Goal: Information Seeking & Learning: Find specific fact

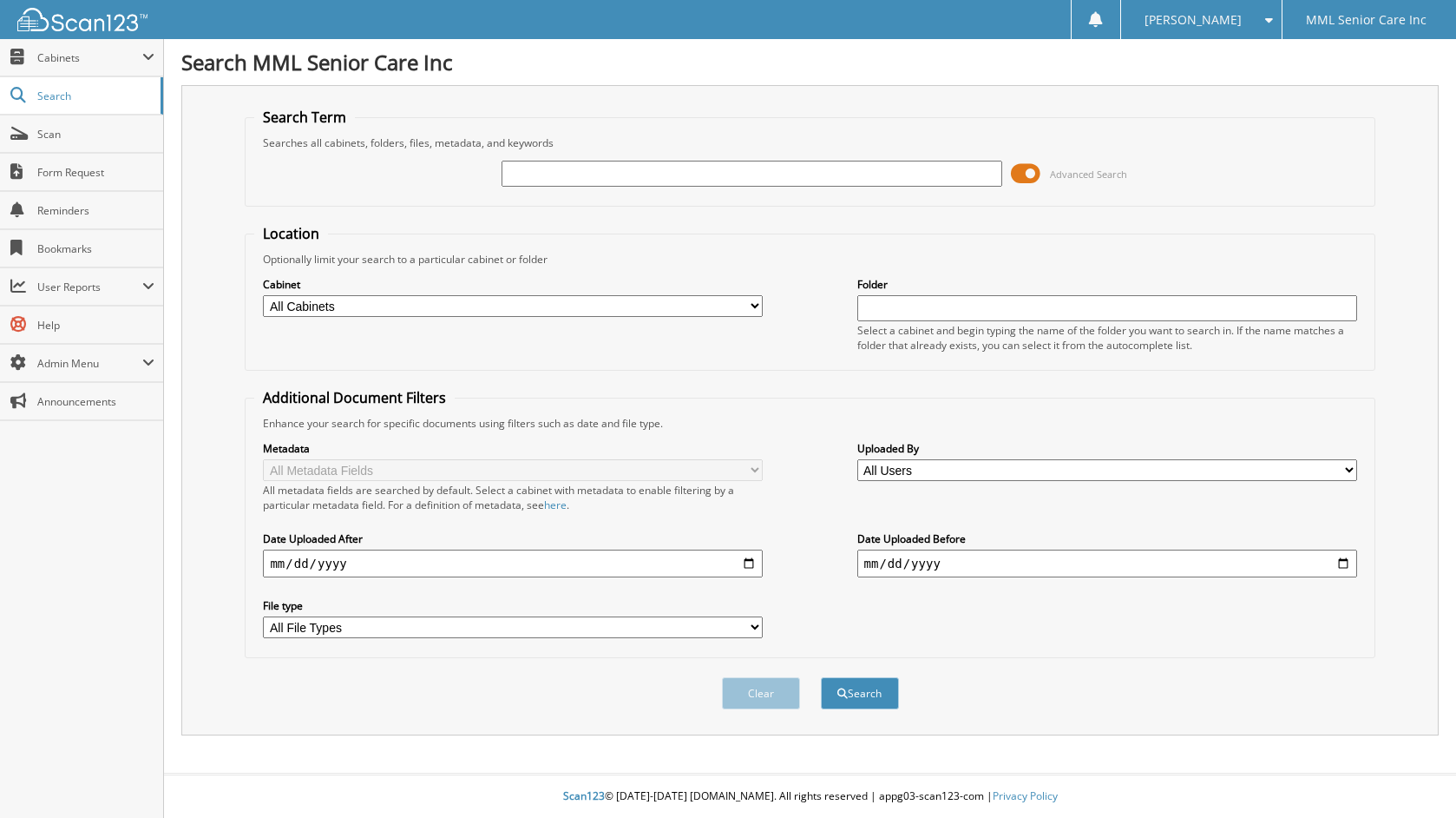
click at [683, 169] on input "text" at bounding box center [751, 173] width 500 height 26
type input "Lombardi"
click at [820, 677] on button "Search" at bounding box center [859, 693] width 78 height 32
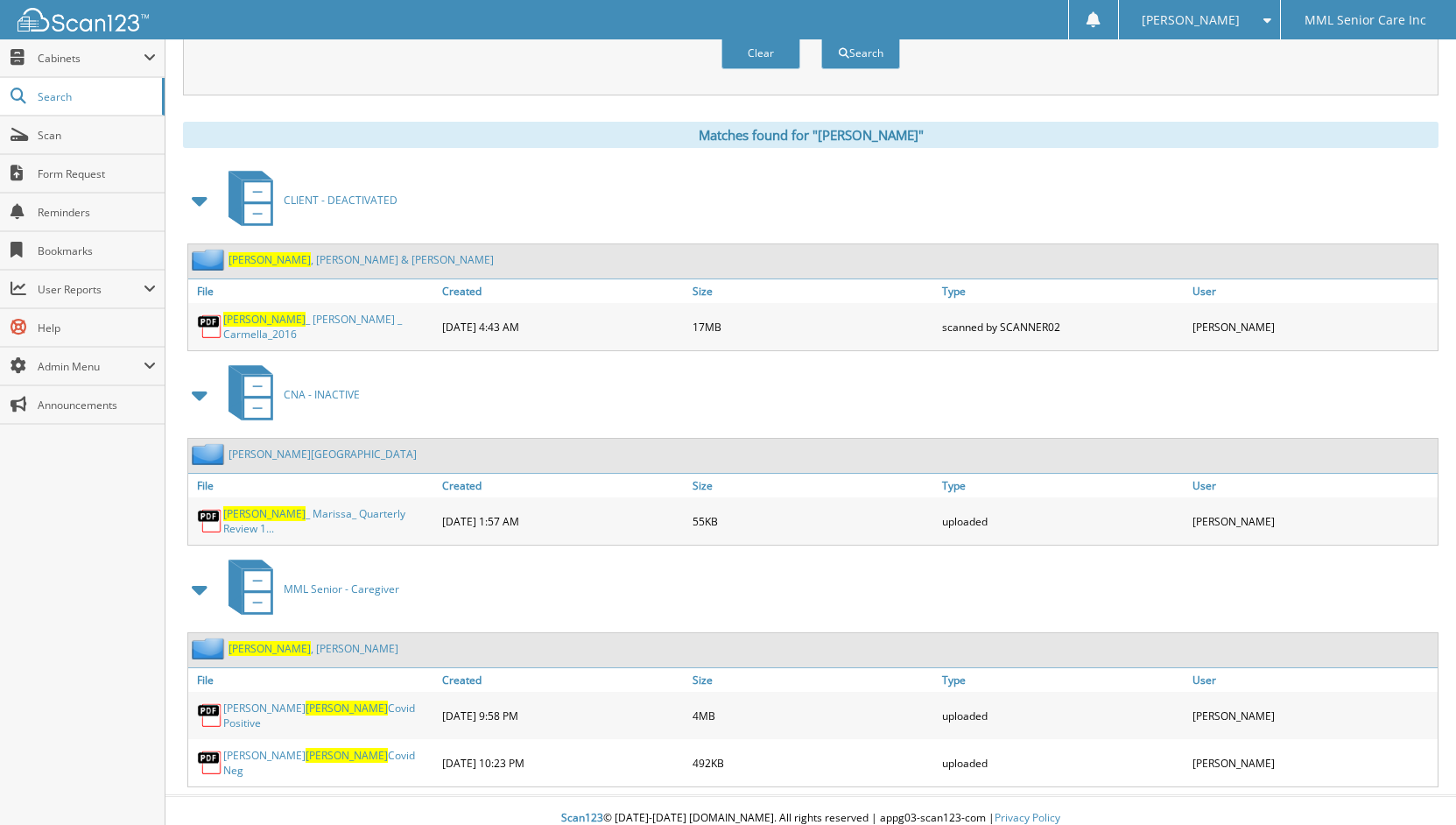
scroll to position [647, 0]
click at [295, 643] on link "Lombardi , Suzanne" at bounding box center [313, 648] width 170 height 14
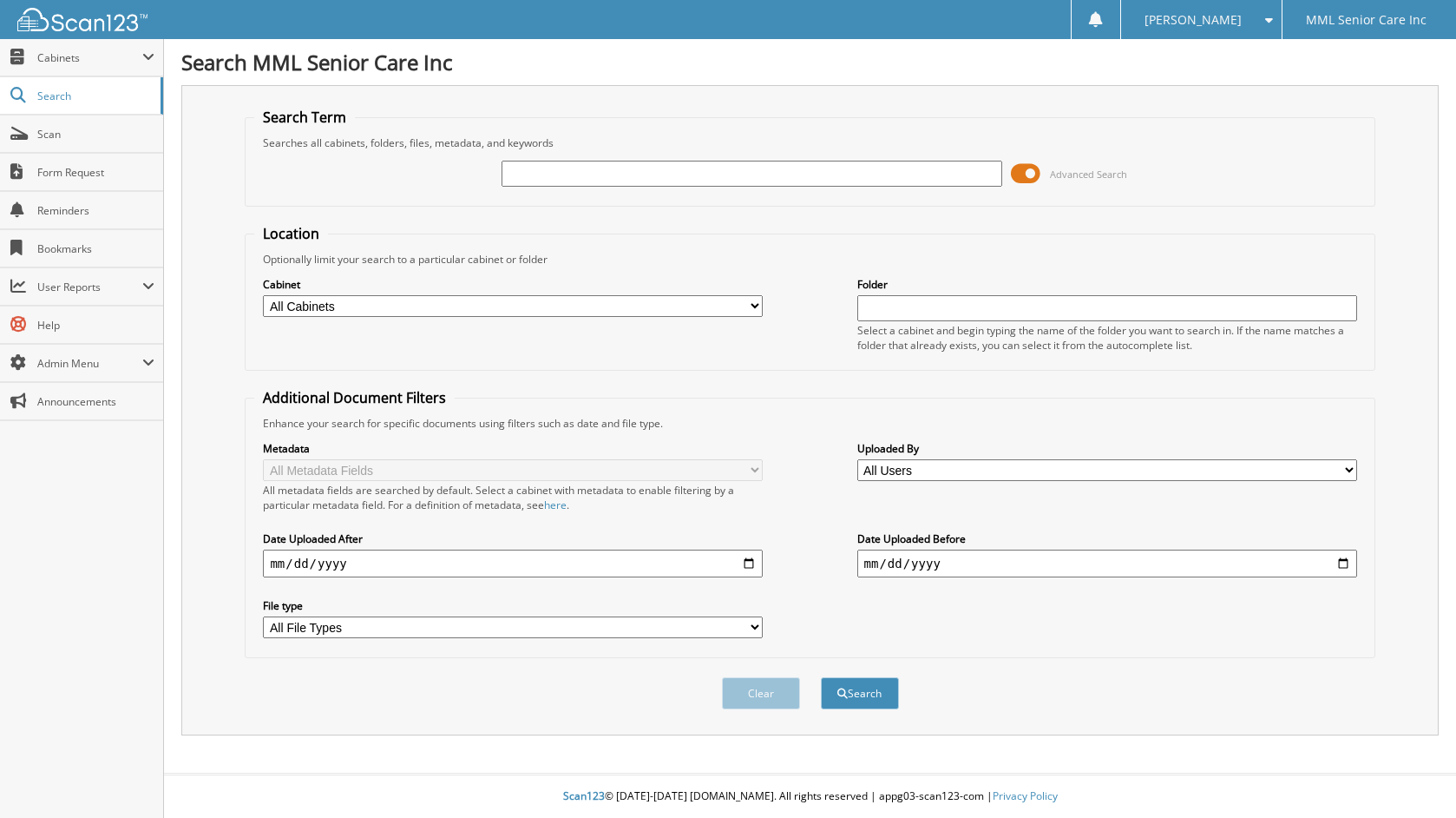
click at [710, 173] on input "text" at bounding box center [751, 173] width 500 height 26
type input "vargas"
click at [820, 677] on button "Search" at bounding box center [859, 693] width 78 height 32
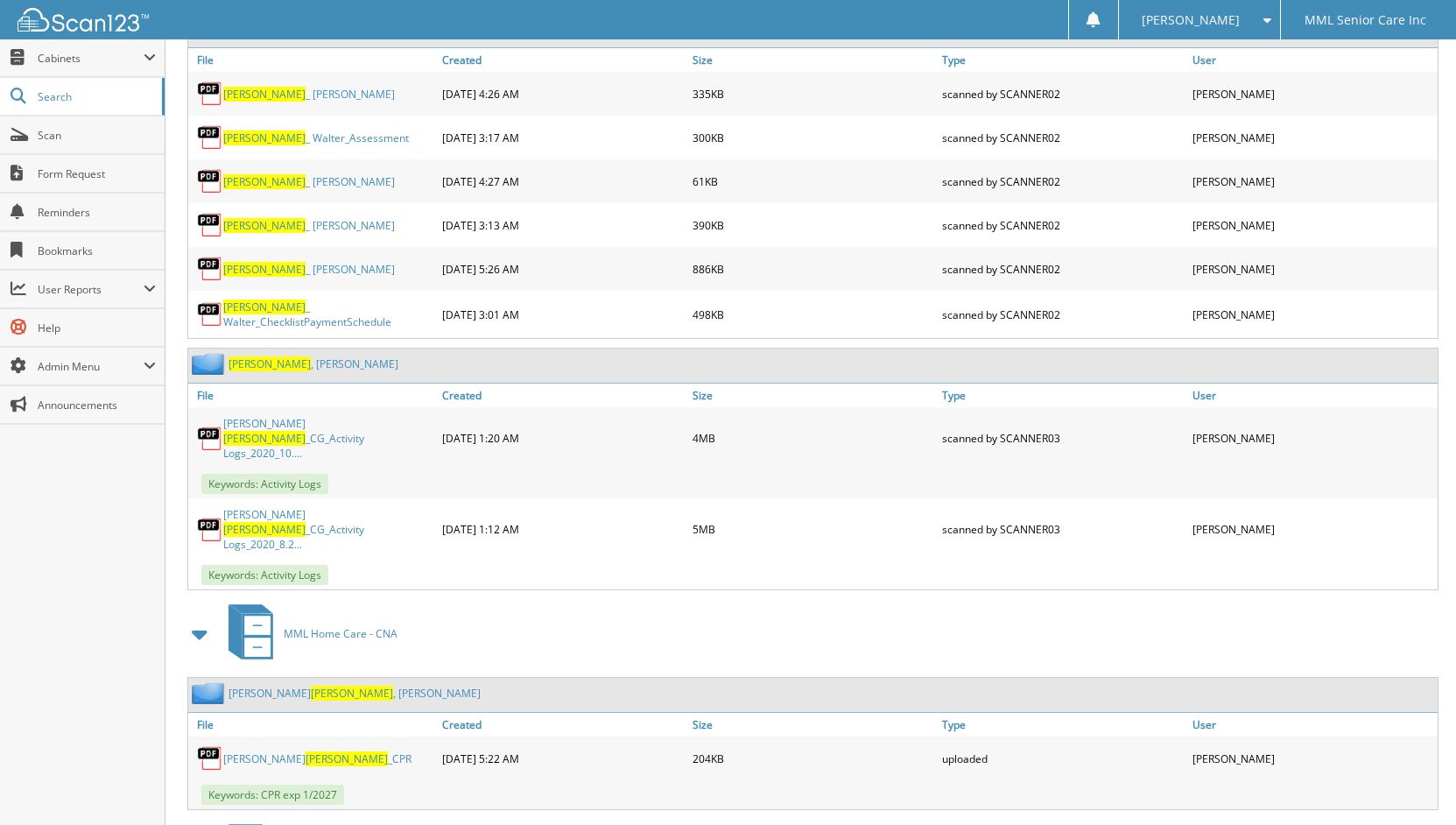
scroll to position [3816, 0]
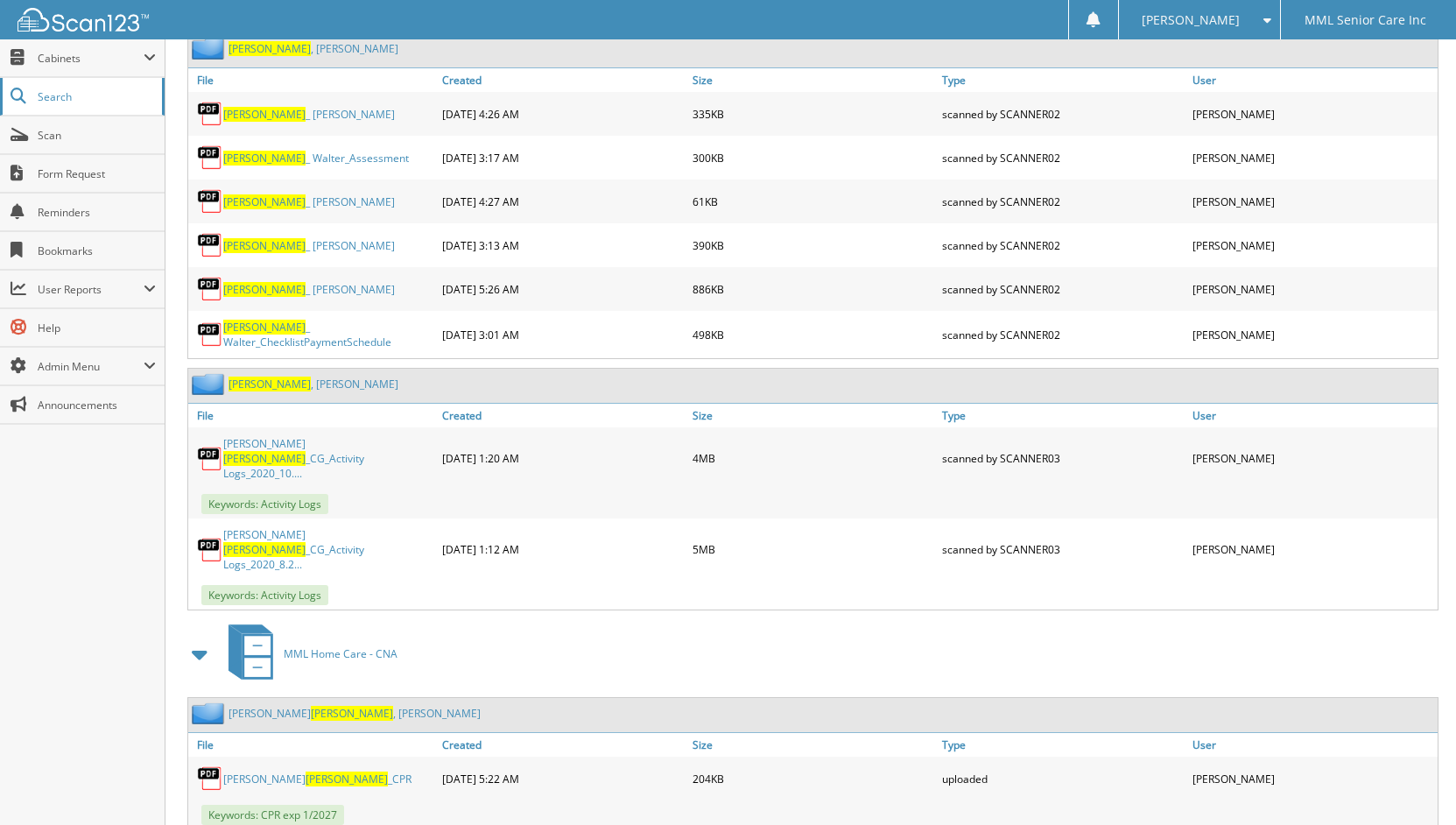
click at [47, 104] on link "Search" at bounding box center [82, 97] width 165 height 38
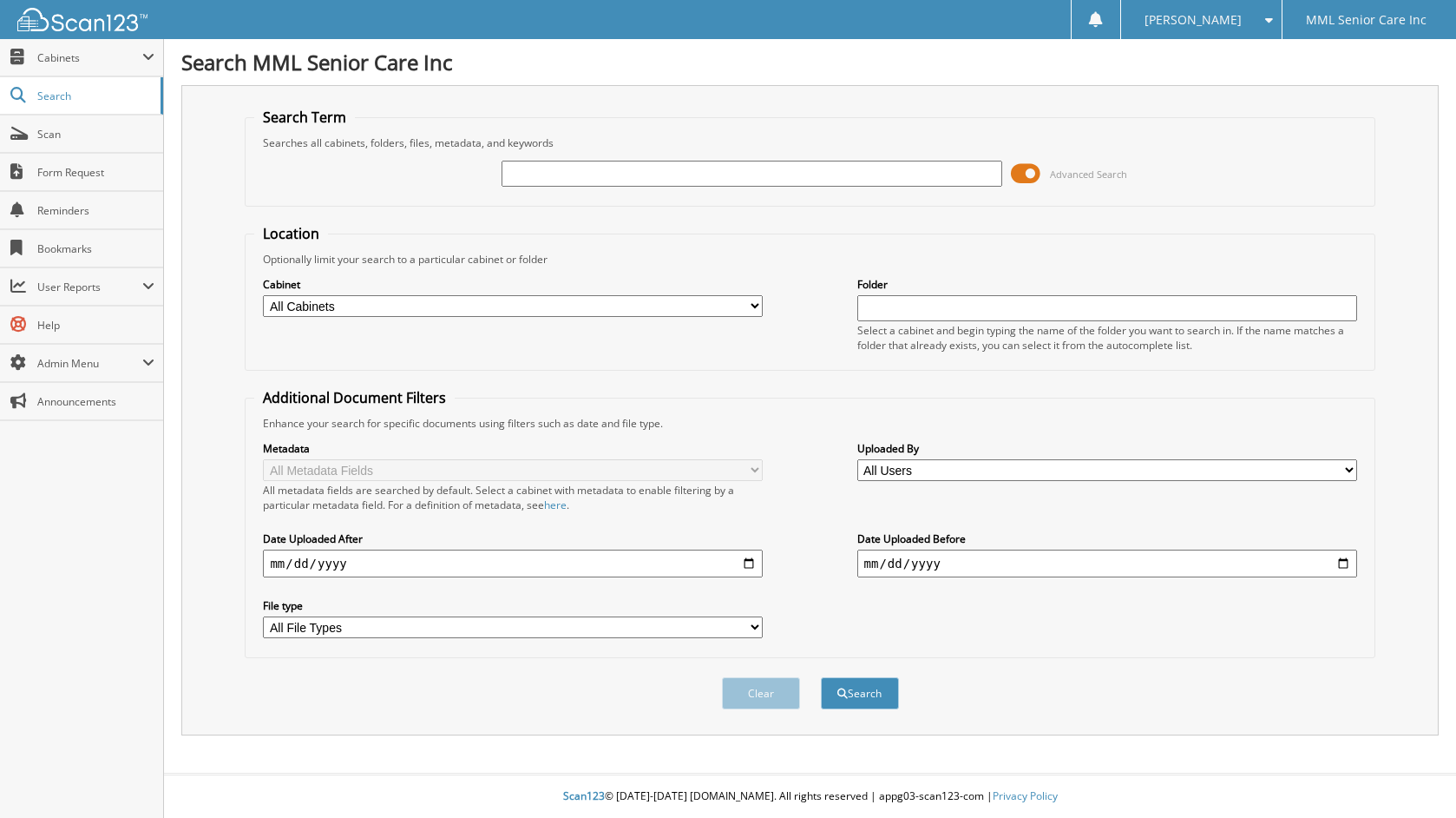
click at [656, 182] on input "text" at bounding box center [751, 173] width 500 height 26
type input "[PERSON_NAME]"
click at [873, 698] on button "Search" at bounding box center [859, 693] width 78 height 32
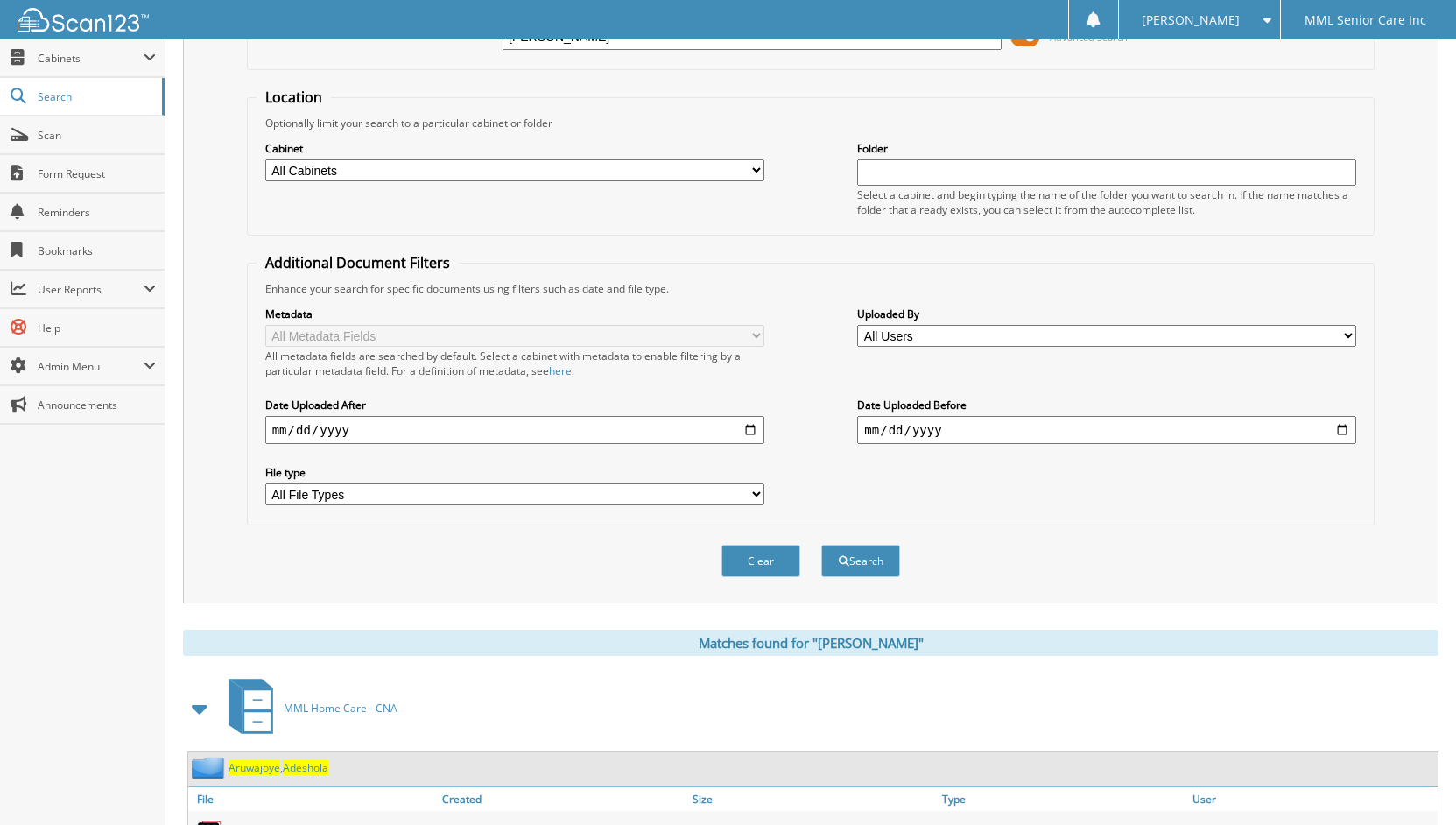
scroll to position [62, 0]
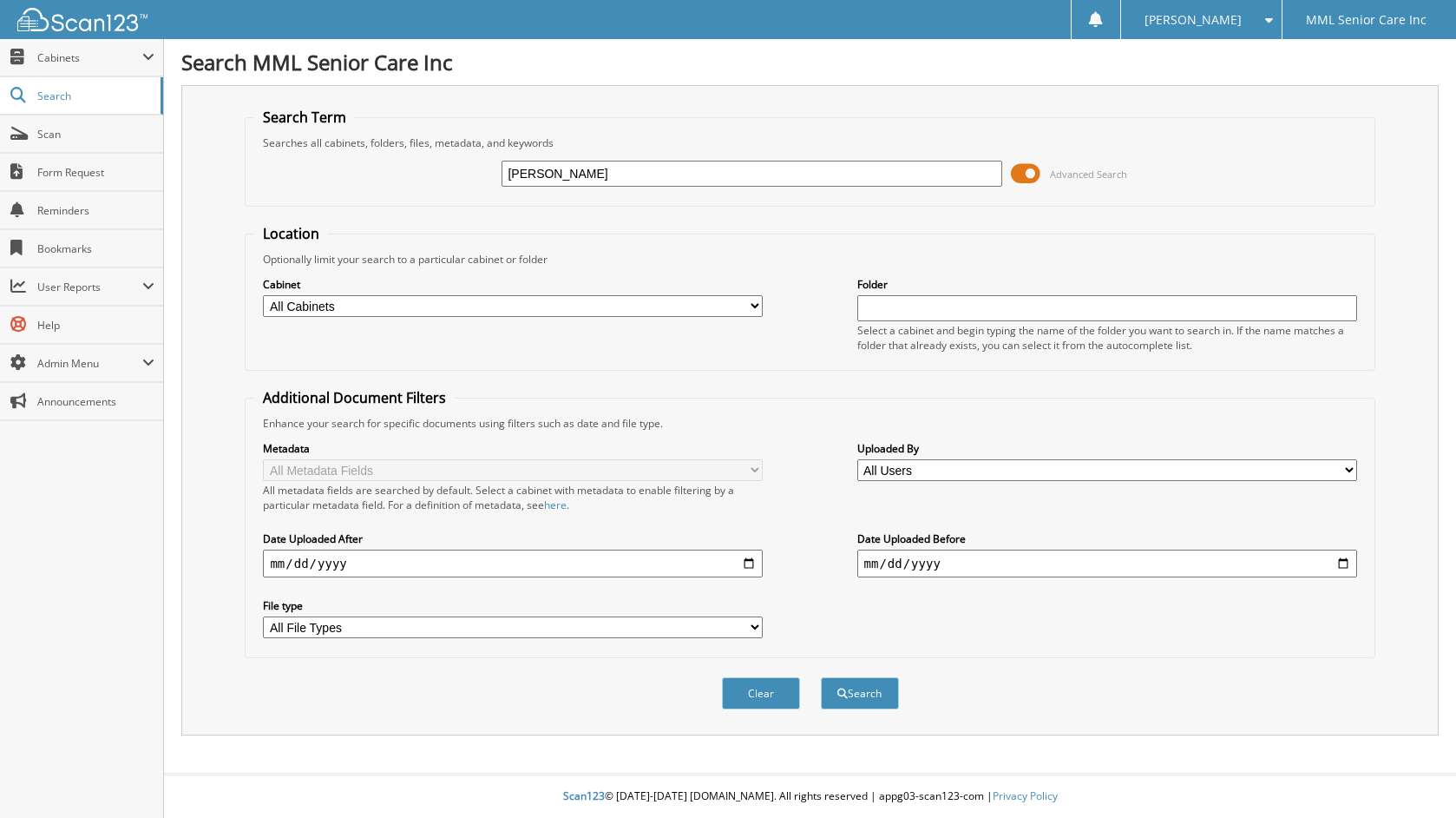
type input "[PERSON_NAME]"
click at [820, 677] on button "Search" at bounding box center [859, 693] width 78 height 32
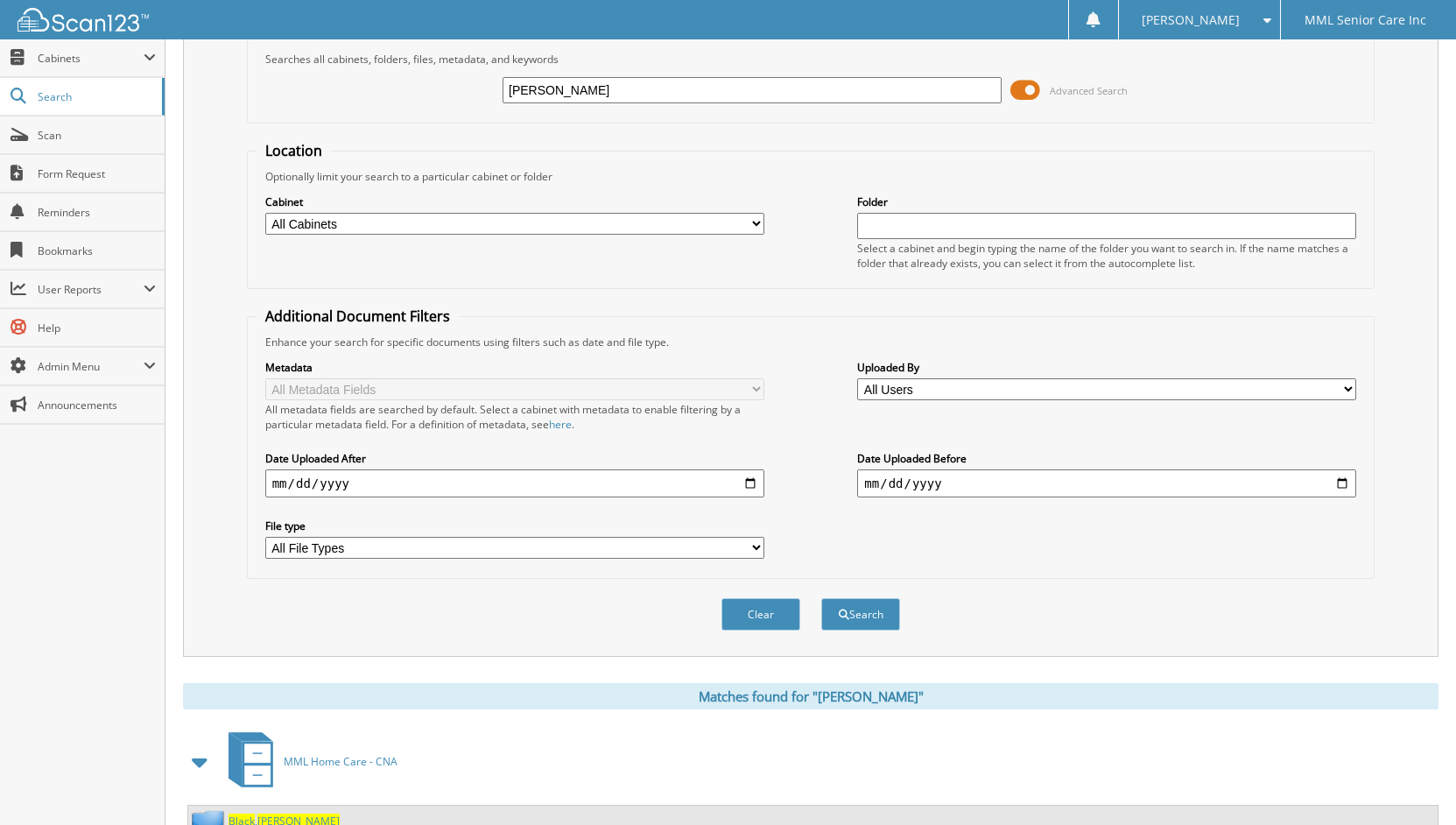
scroll to position [265, 0]
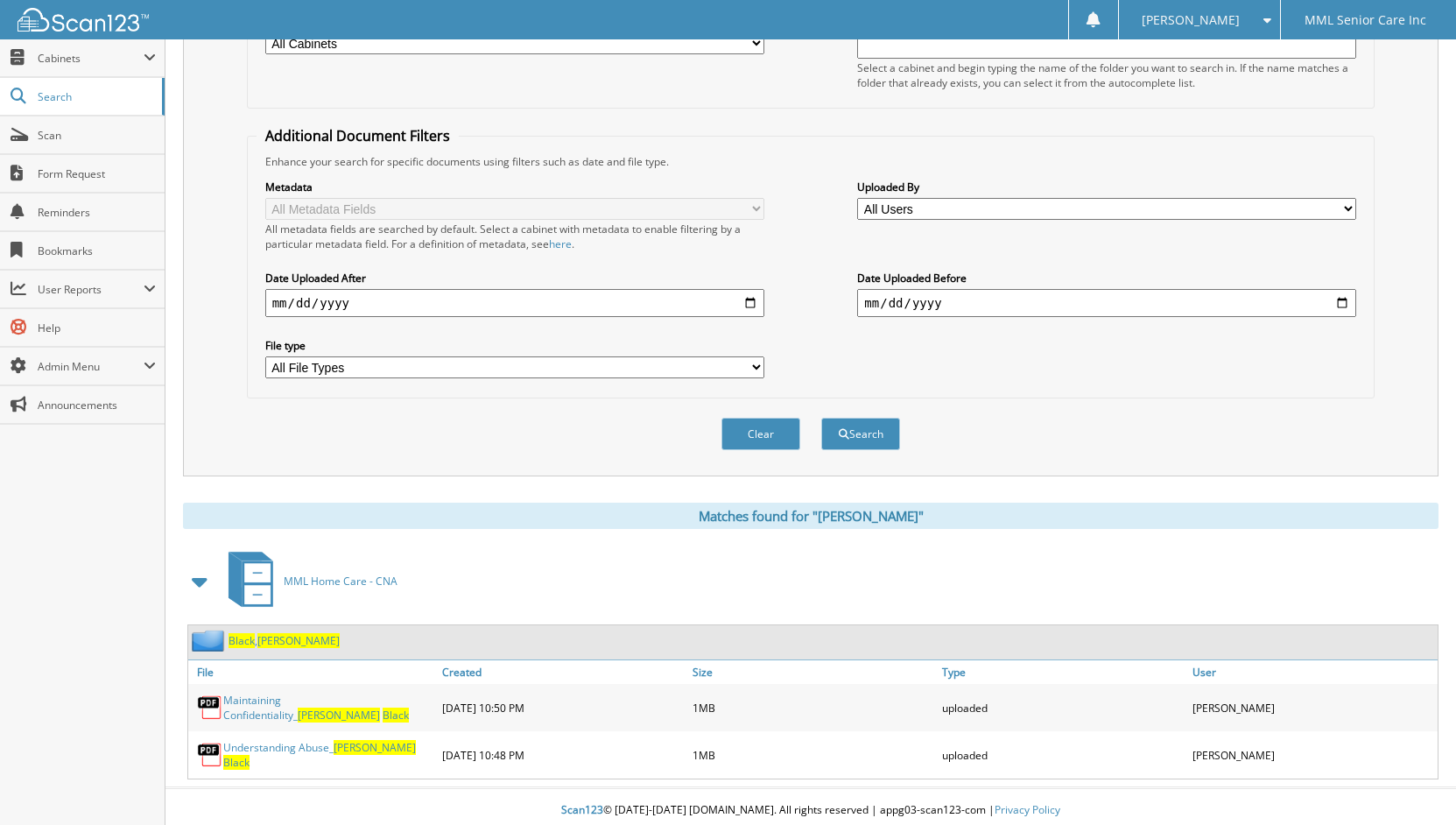
click at [275, 644] on span "[PERSON_NAME]" at bounding box center [298, 640] width 82 height 14
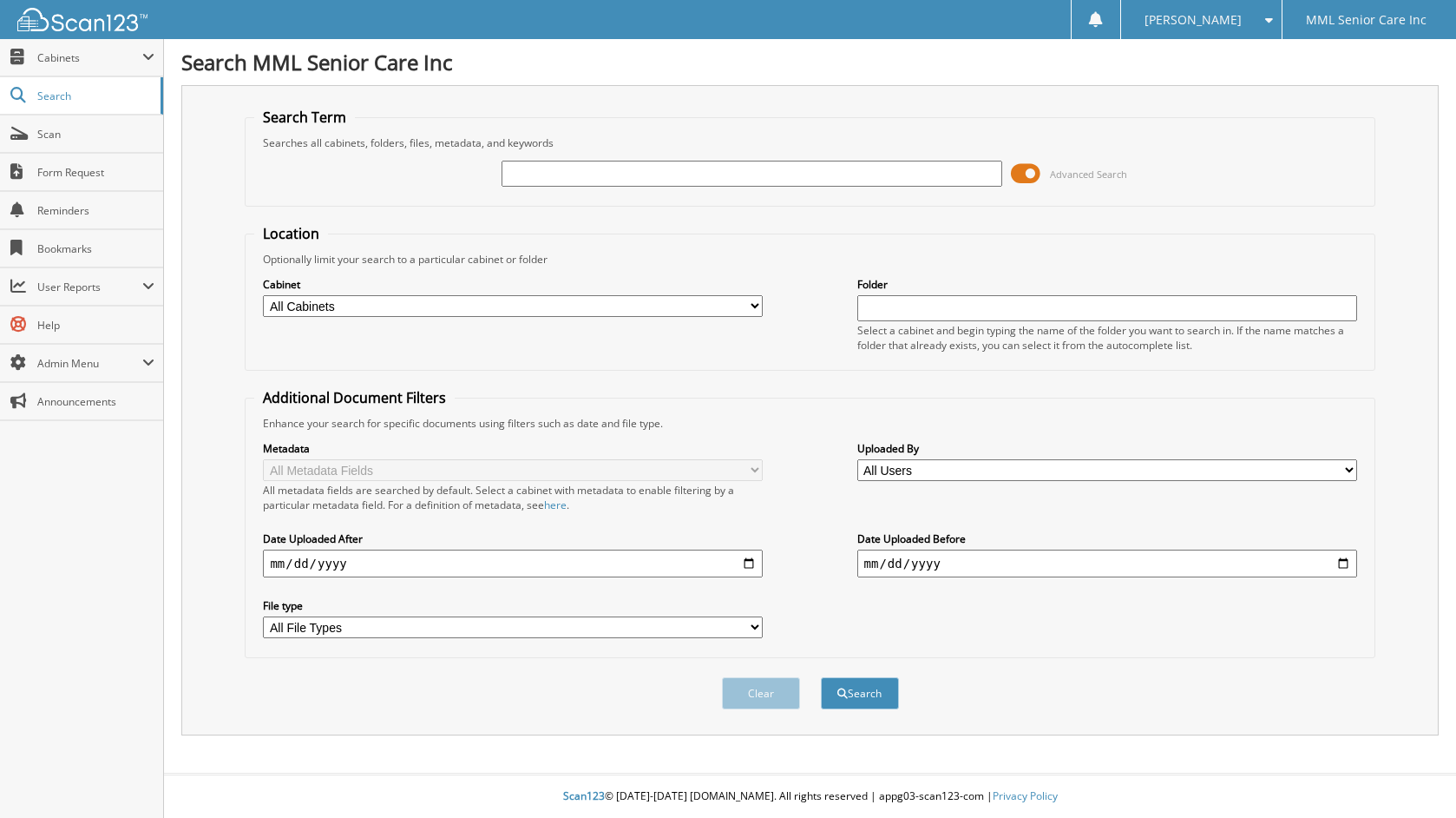
drag, startPoint x: 0, startPoint y: 0, endPoint x: 646, endPoint y: 177, distance: 669.8
click at [642, 179] on input "text" at bounding box center [751, 173] width 500 height 26
type input "[PERSON_NAME]"
click at [820, 677] on button "Search" at bounding box center [859, 693] width 78 height 32
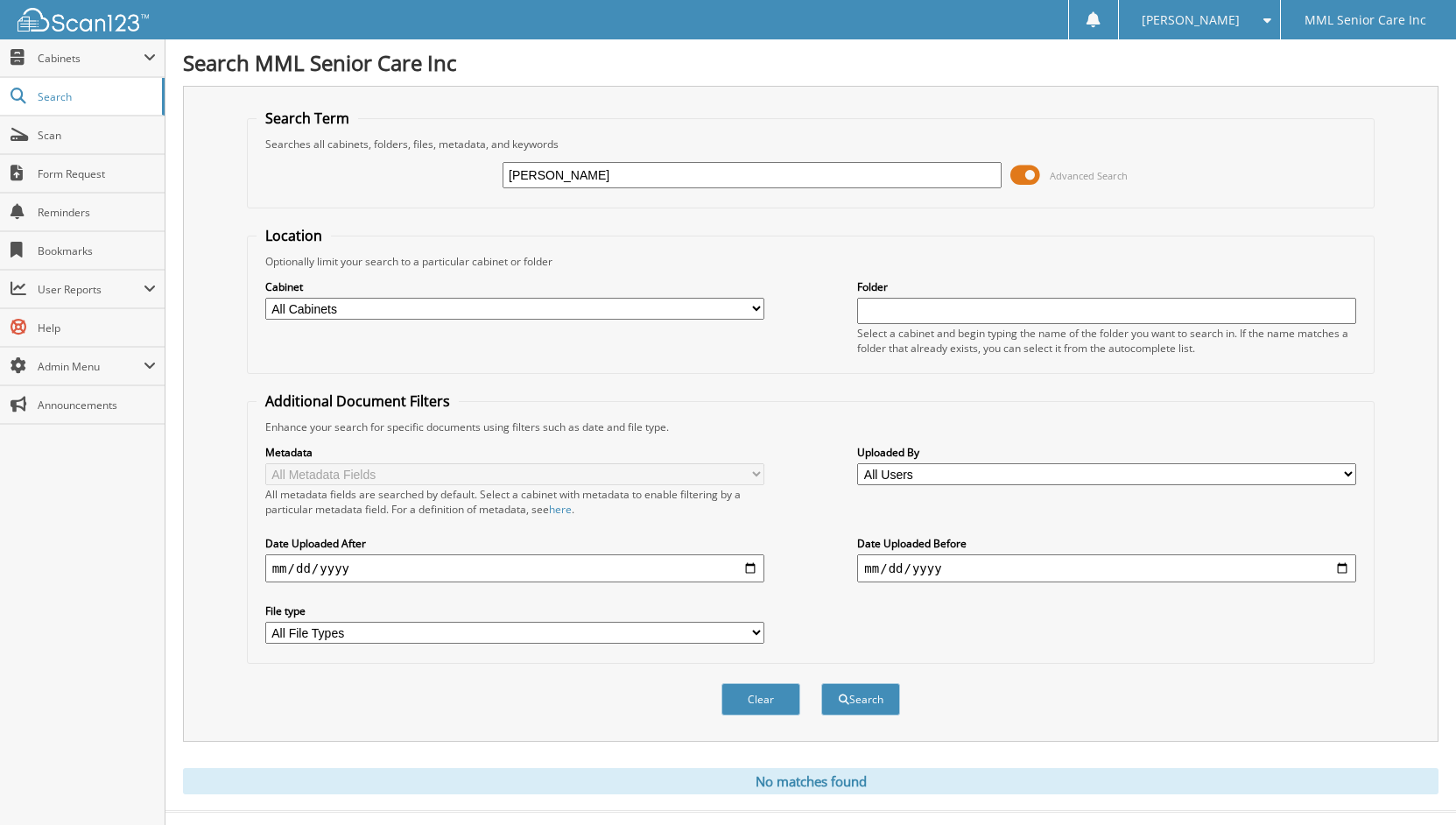
click at [629, 177] on input "[PERSON_NAME]" at bounding box center [752, 175] width 499 height 26
click at [629, 177] on input "denise Clarke" at bounding box center [752, 175] width 499 height 26
click at [629, 176] on input "denise Clarke" at bounding box center [752, 175] width 499 height 26
type input "Clarke"
click at [822, 683] on button "Search" at bounding box center [861, 699] width 79 height 33
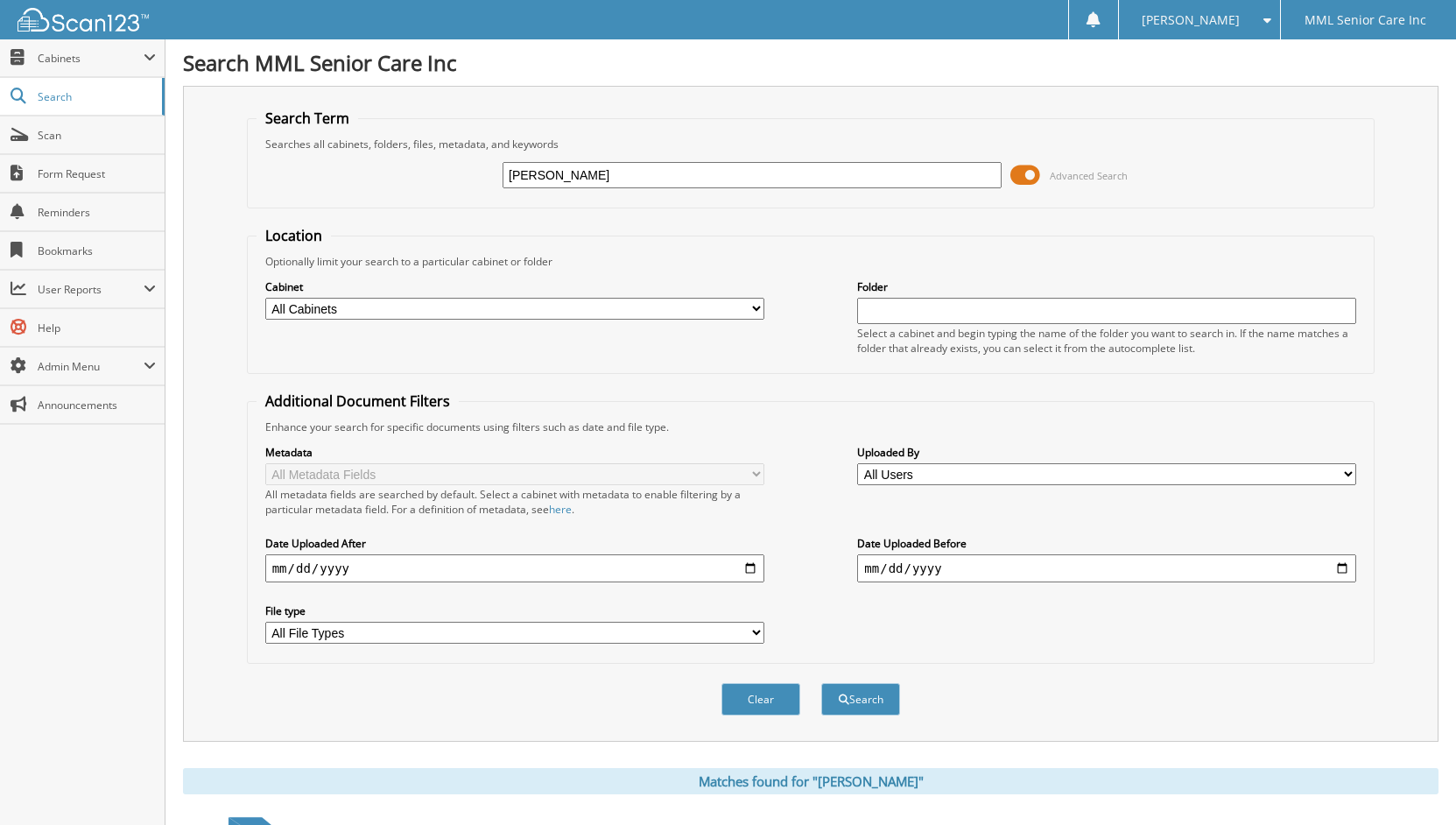
click at [532, 174] on input "Clarke" at bounding box center [752, 175] width 499 height 26
type input "Denise"
click at [822, 683] on button "Search" at bounding box center [861, 699] width 79 height 33
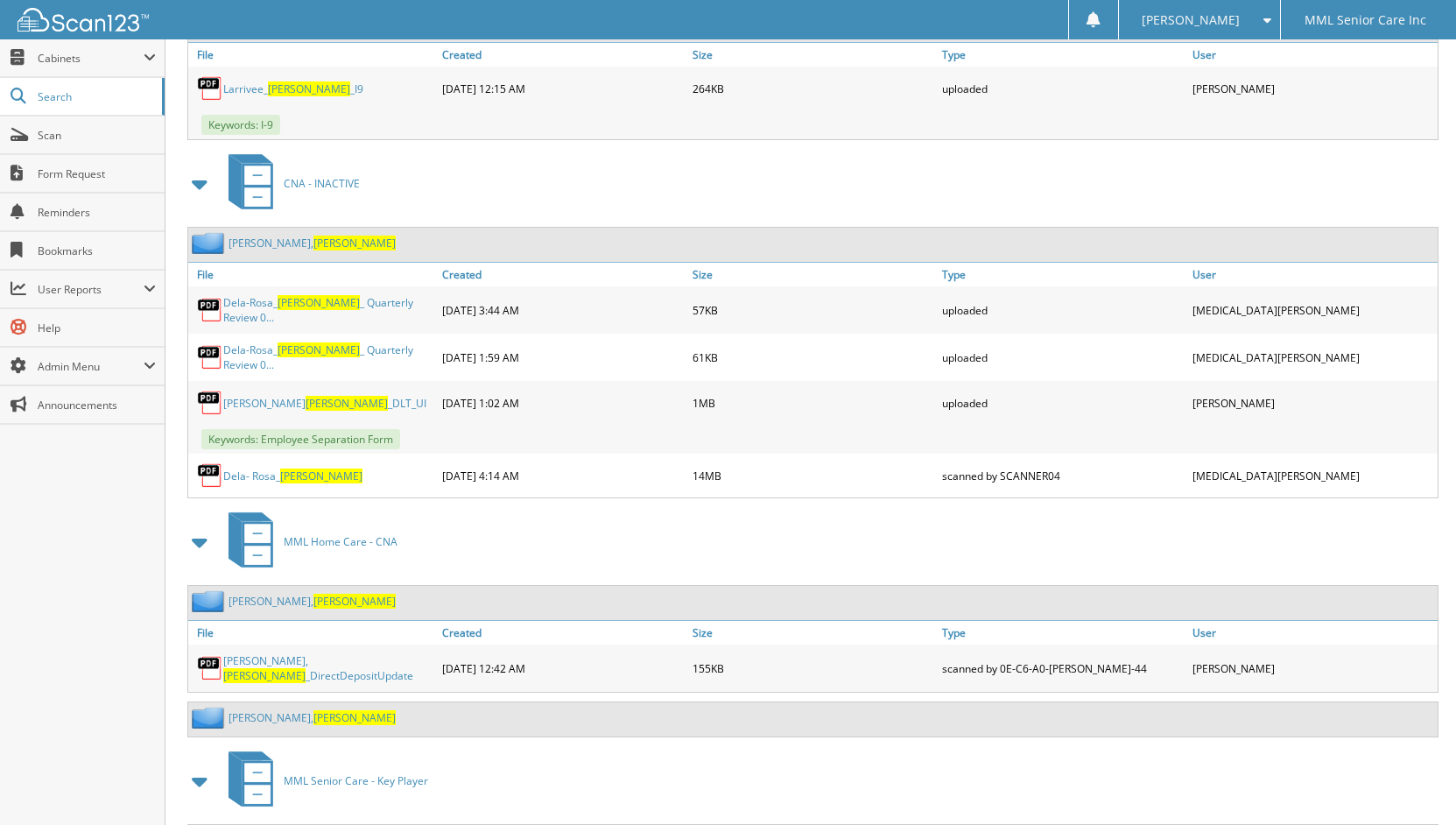
scroll to position [4247, 0]
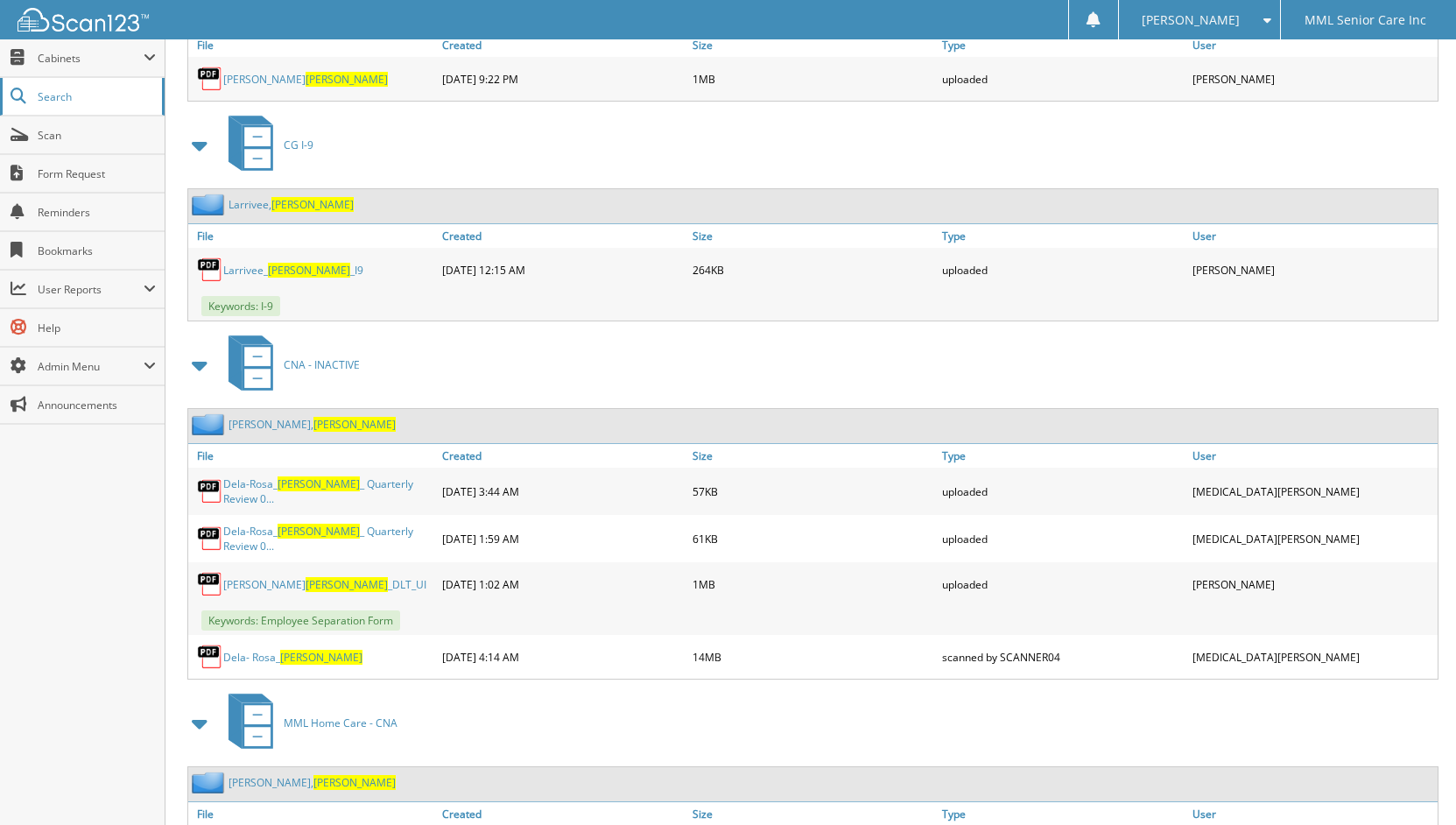
click at [93, 101] on span "Search" at bounding box center [96, 97] width 116 height 14
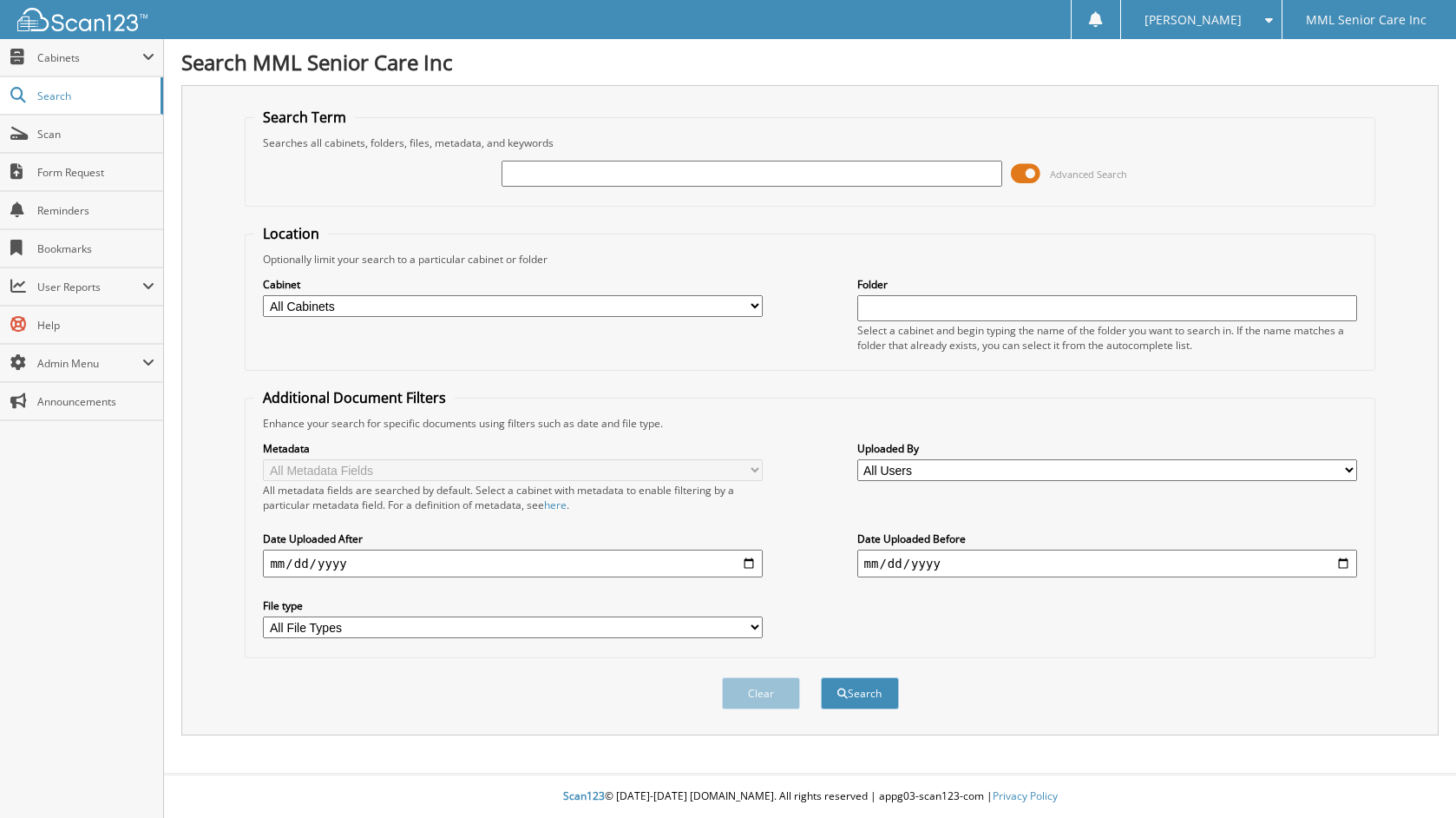
click at [885, 179] on input "text" at bounding box center [751, 173] width 500 height 26
type input "[PERSON_NAME]"
click at [820, 677] on button "Search" at bounding box center [859, 693] width 78 height 32
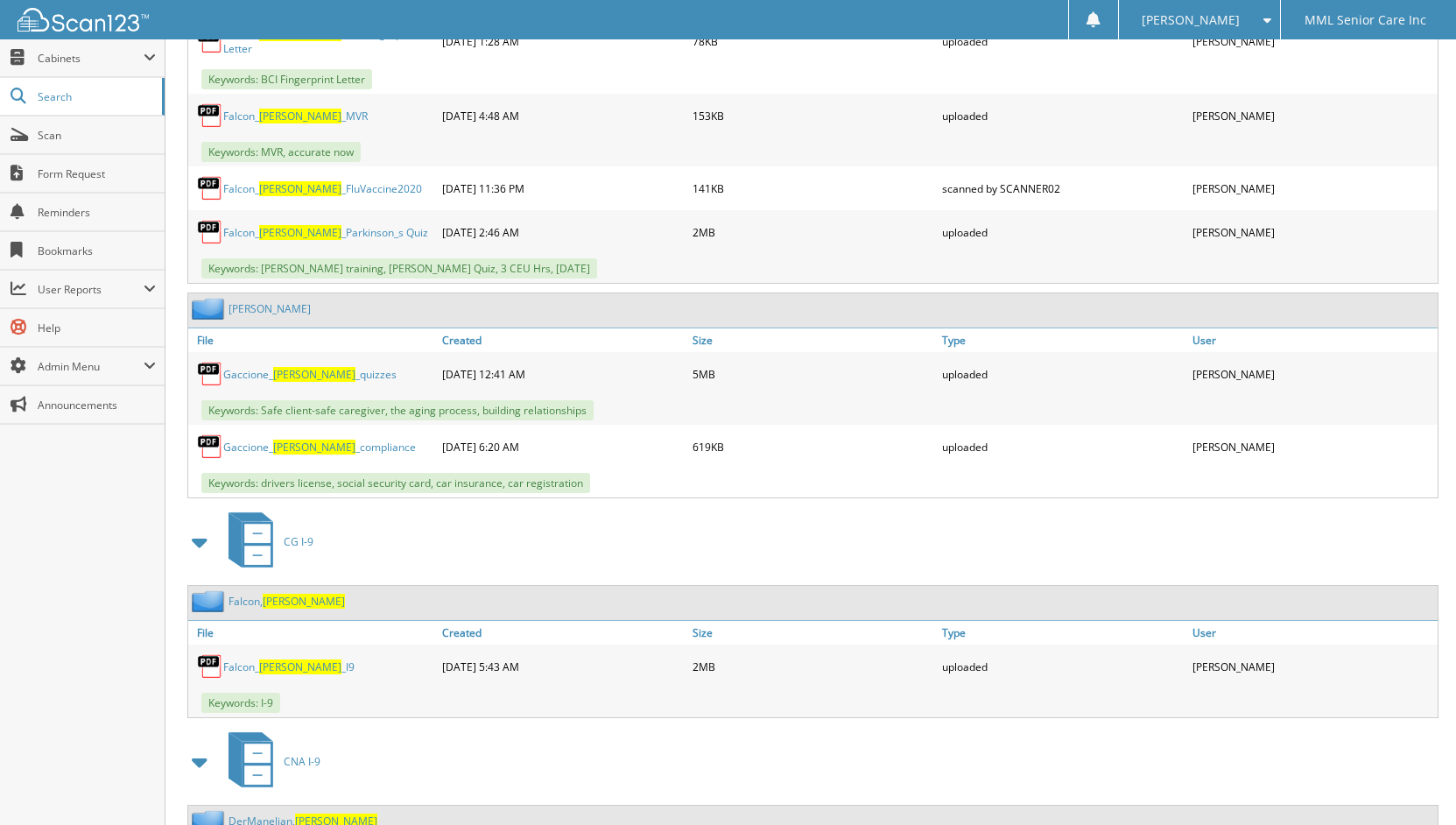
scroll to position [3308, 0]
